Goal: Information Seeking & Learning: Learn about a topic

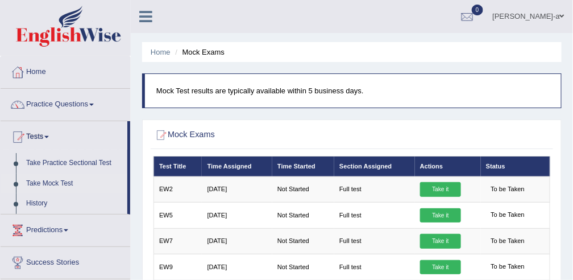
click at [49, 136] on span at bounding box center [46, 137] width 5 height 2
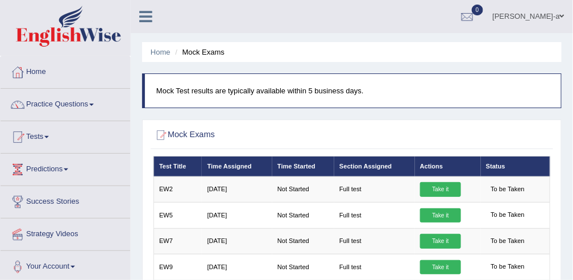
click at [49, 136] on span at bounding box center [46, 137] width 5 height 2
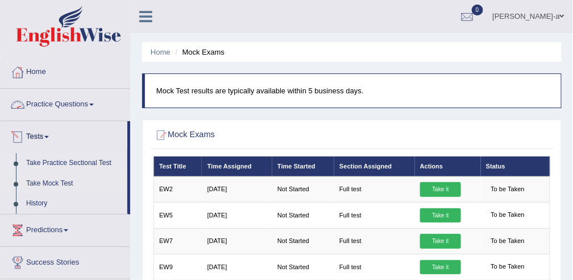
click at [68, 162] on link "Take Practice Sectional Test" at bounding box center [74, 163] width 106 height 20
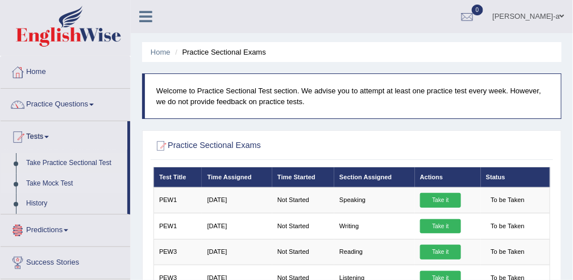
click at [64, 181] on link "Take Mock Test" at bounding box center [74, 183] width 106 height 20
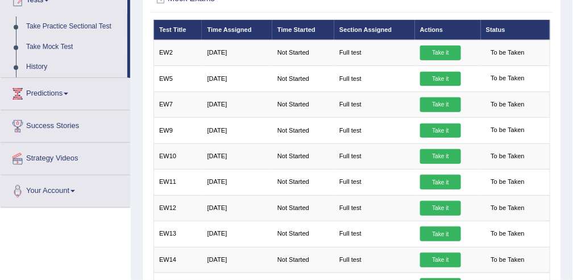
scroll to position [136, 0]
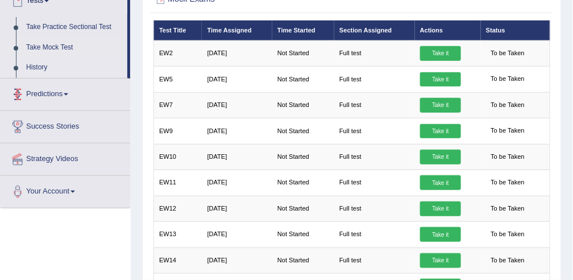
click at [42, 64] on link "History" at bounding box center [74, 67] width 106 height 20
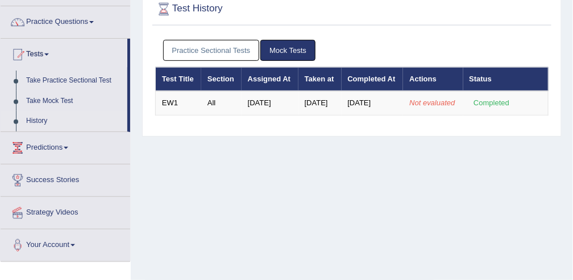
scroll to position [83, 0]
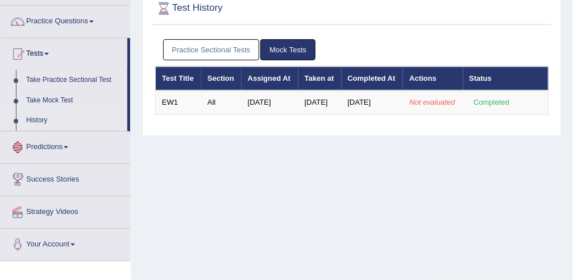
click at [72, 146] on link "Predictions" at bounding box center [66, 145] width 130 height 28
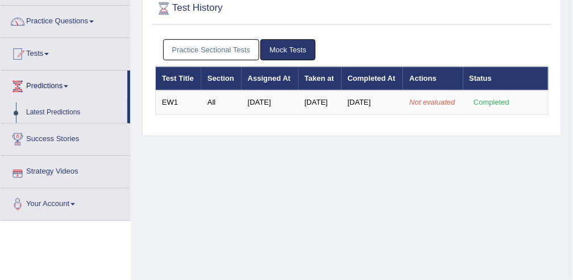
click at [80, 174] on link "Strategy Videos" at bounding box center [66, 170] width 130 height 28
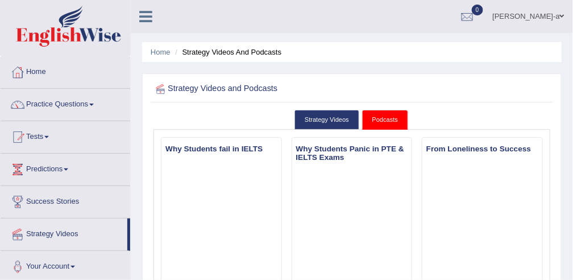
click at [533, 118] on ul "Strategy Videos Podcasts" at bounding box center [353, 120] width 398 height 20
